Goal: Information Seeking & Learning: Learn about a topic

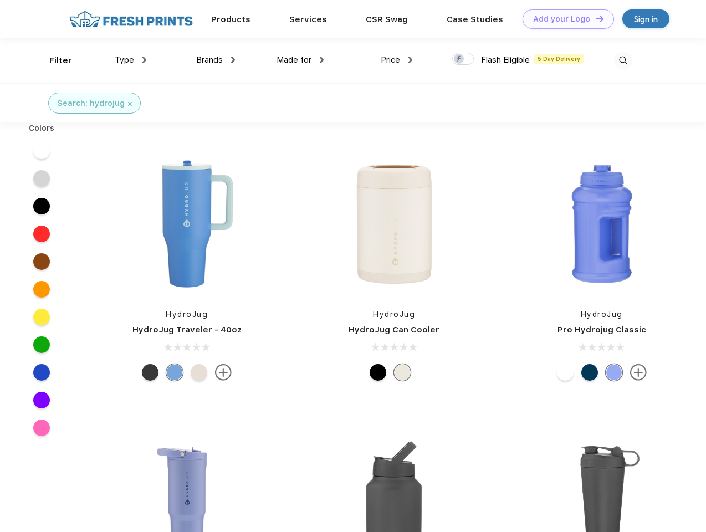
click at [564, 19] on link "Add your Logo Design Tool" at bounding box center [567, 18] width 91 height 19
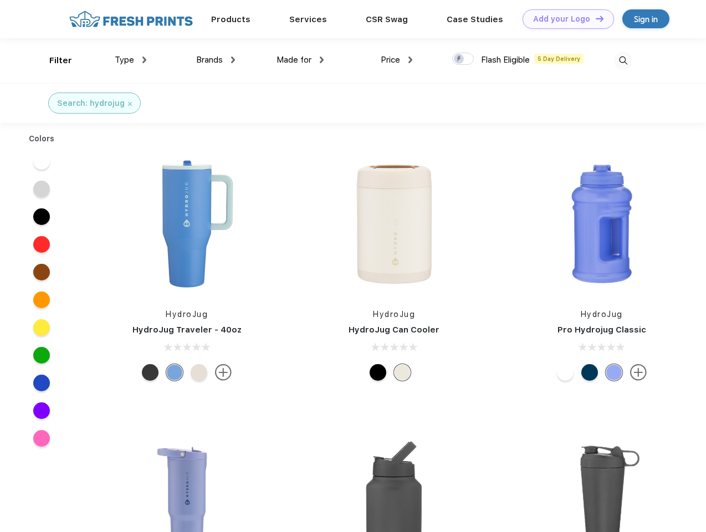
click at [0, 0] on div "Design Tool" at bounding box center [0, 0] width 0 height 0
click at [594, 18] on link "Add your Logo Design Tool" at bounding box center [567, 18] width 91 height 19
click at [53, 60] on div "Filter" at bounding box center [60, 60] width 23 height 13
click at [131, 60] on span "Type" at bounding box center [124, 60] width 19 height 10
click at [215, 60] on span "Brands" at bounding box center [209, 60] width 27 height 10
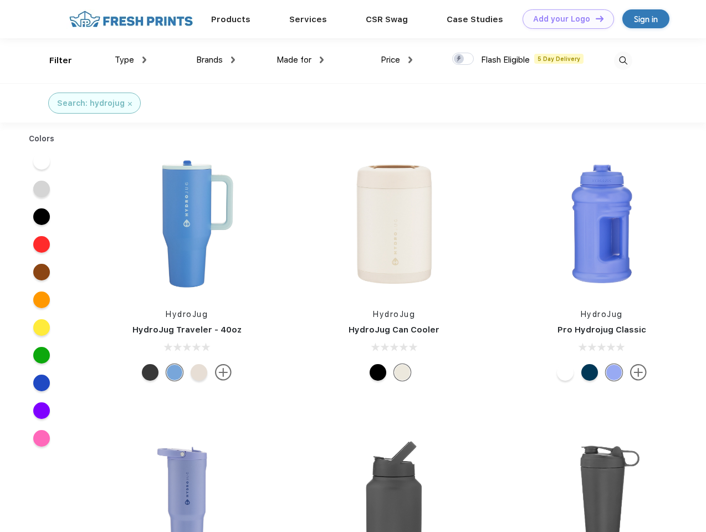
click at [300, 60] on span "Made for" at bounding box center [293, 60] width 35 height 10
click at [397, 60] on span "Price" at bounding box center [389, 60] width 19 height 10
click at [463, 59] on div at bounding box center [463, 59] width 22 height 12
click at [459, 59] on input "checkbox" at bounding box center [455, 55] width 7 height 7
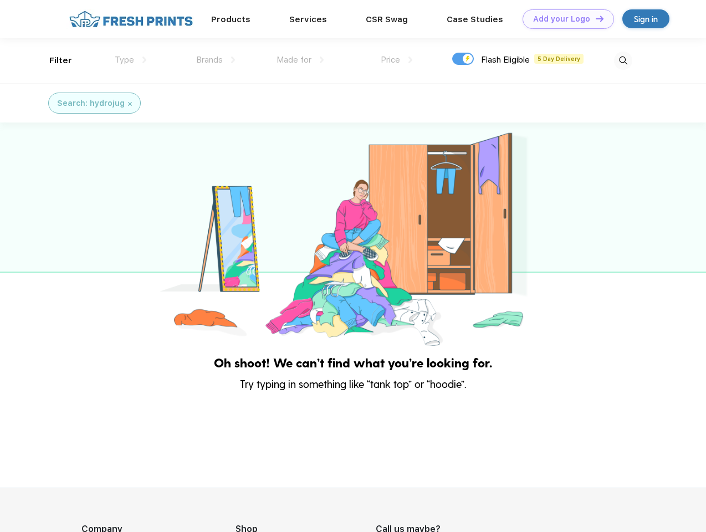
click at [623, 60] on img at bounding box center [623, 61] width 18 height 18
